Goal: Task Accomplishment & Management: Use online tool/utility

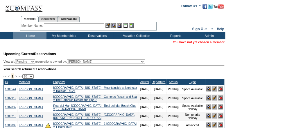
click at [270, 63] on form "Follow Us ::" at bounding box center [147, 107] width 294 height 214
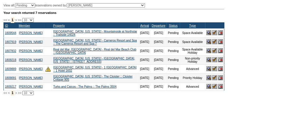
scroll to position [46, 0]
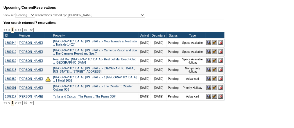
click at [213, 44] on img at bounding box center [214, 42] width 5 height 5
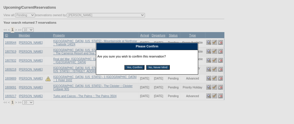
click at [134, 68] on input "Yes, Confirm" at bounding box center [134, 67] width 20 height 5
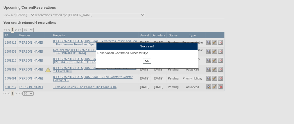
click at [147, 60] on input "OK" at bounding box center [147, 61] width 8 height 6
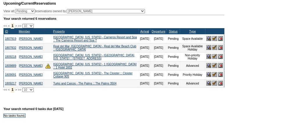
scroll to position [46, 0]
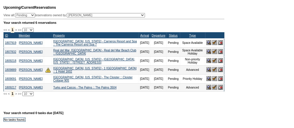
click at [213, 43] on img at bounding box center [214, 42] width 5 height 5
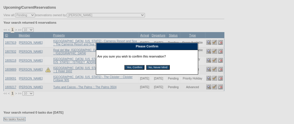
click at [141, 67] on input "Yes, Confirm" at bounding box center [134, 67] width 20 height 5
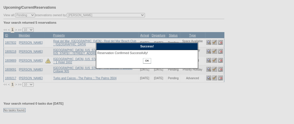
click at [149, 61] on input "OK" at bounding box center [147, 61] width 8 height 6
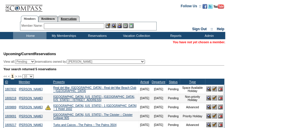
click at [80, 19] on link "Reservations" at bounding box center [69, 19] width 22 height 6
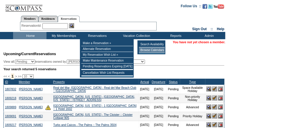
click at [145, 50] on td "Browse Calendars" at bounding box center [152, 50] width 26 height 6
